Goal: Navigation & Orientation: Find specific page/section

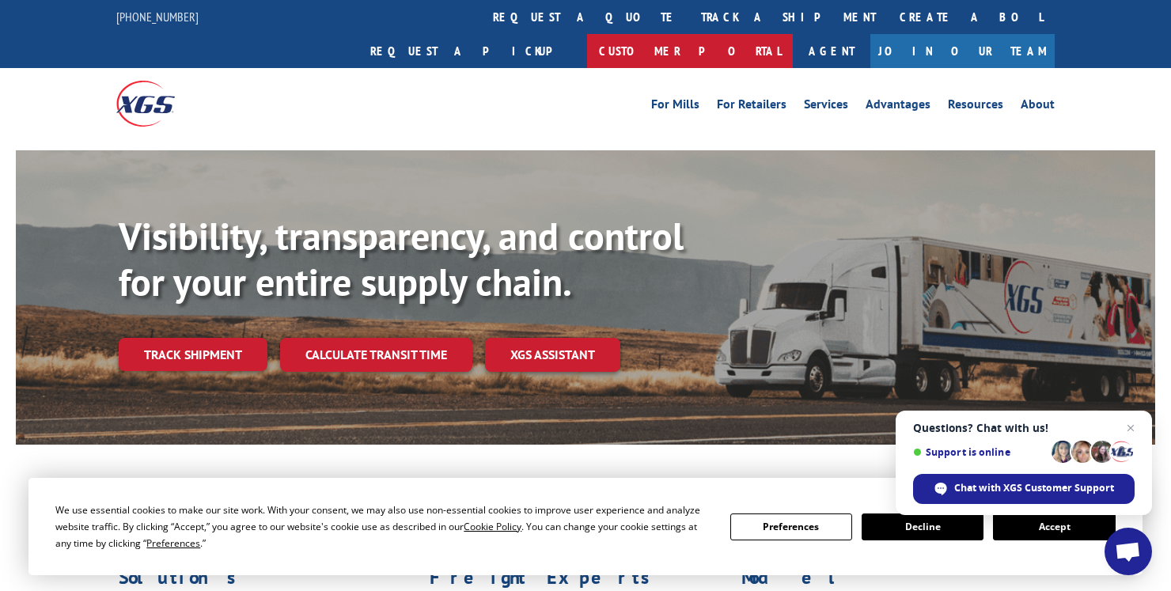
click at [793, 34] on link "Customer Portal" at bounding box center [690, 51] width 206 height 34
